Goal: Information Seeking & Learning: Find specific fact

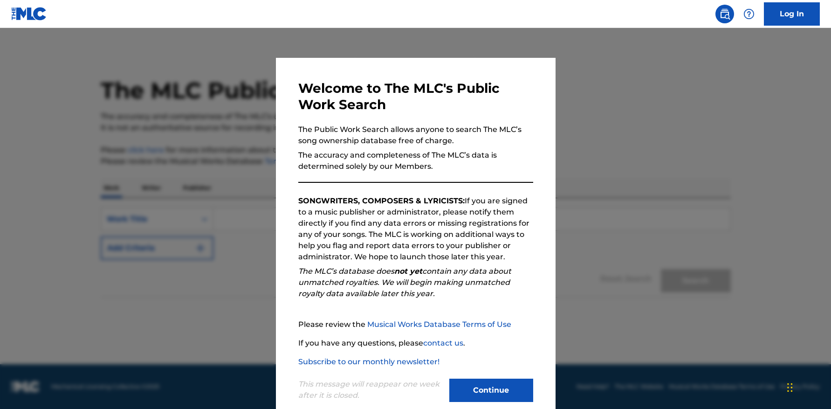
click at [510, 386] on button "Continue" at bounding box center [491, 389] width 84 height 23
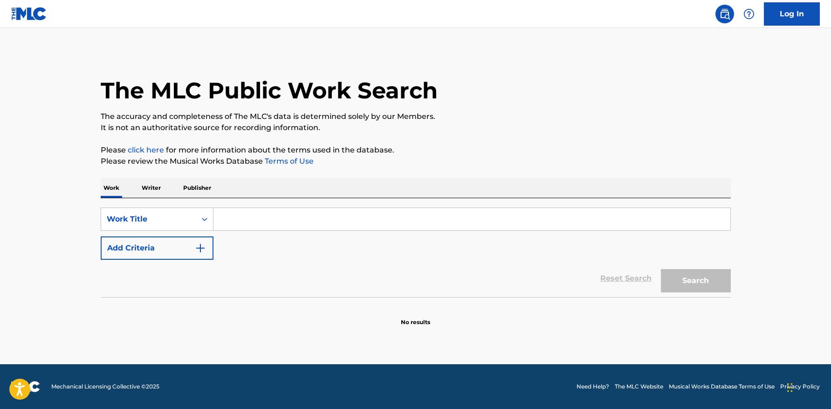
click at [260, 221] on input "Search Form" at bounding box center [471, 219] width 517 height 22
paste input "chainsaw [MEDICAL_DATA]”"
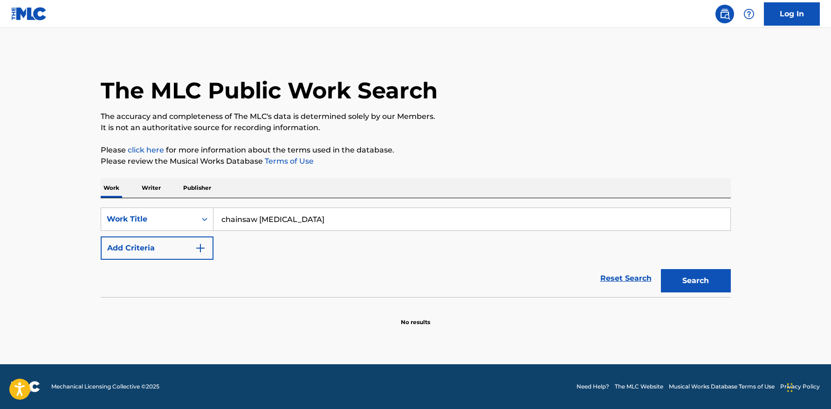
type input "chainsaw [MEDICAL_DATA]"
click at [661, 269] on button "Search" at bounding box center [696, 280] width 70 height 23
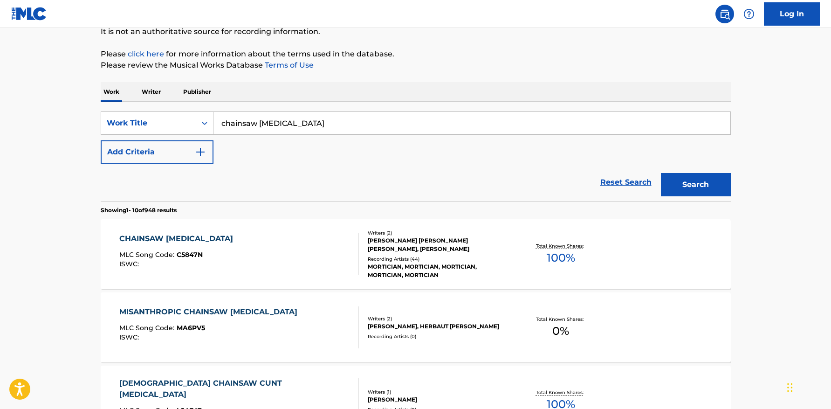
scroll to position [99, 0]
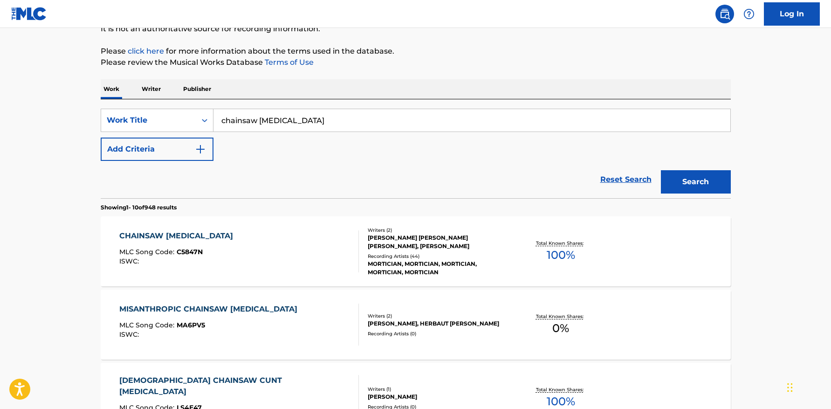
click at [304, 253] on div "CHAINSAW [MEDICAL_DATA] MLC Song Code : C5847N ISWC :" at bounding box center [239, 251] width 240 height 42
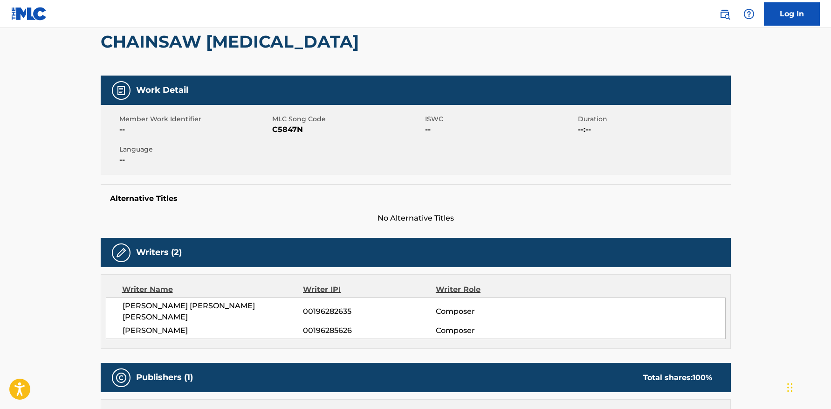
scroll to position [90, 0]
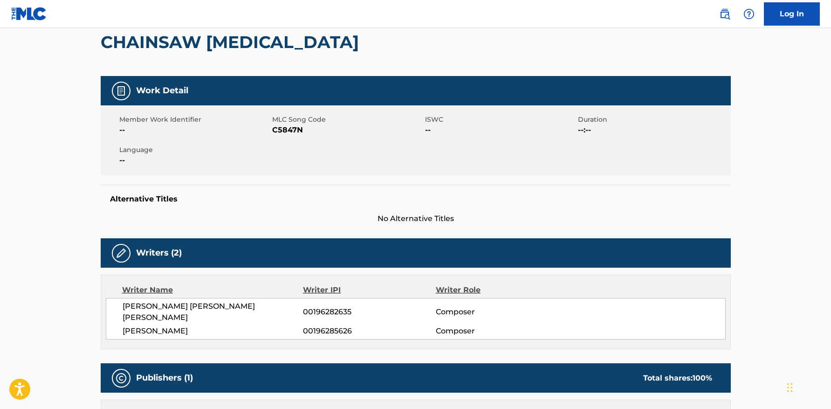
click at [287, 128] on span "C5847N" at bounding box center [347, 129] width 151 height 11
copy span "C5847N"
